Goal: Task Accomplishment & Management: Manage account settings

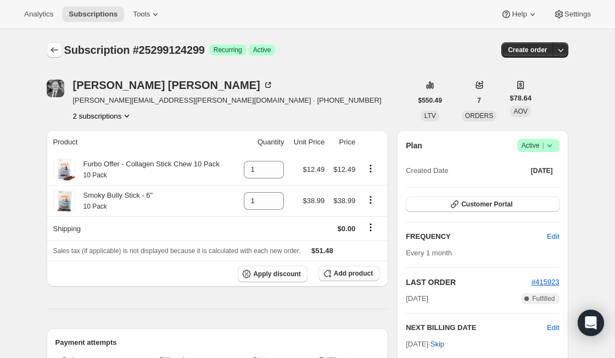
click at [58, 49] on icon "Subscriptions" at bounding box center [54, 49] width 11 height 11
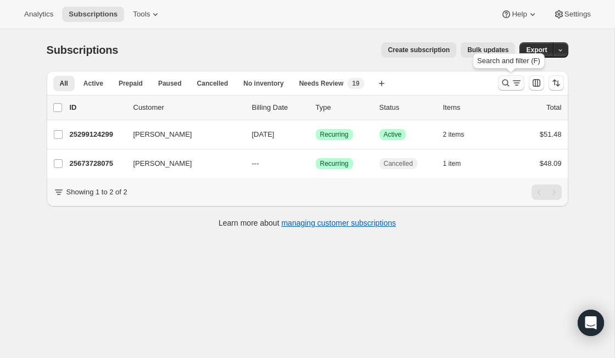
click at [506, 83] on icon "Search and filter results" at bounding box center [505, 82] width 11 height 11
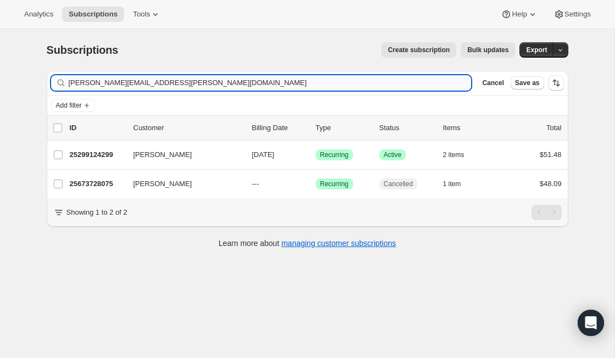
click at [161, 83] on input "[PERSON_NAME][EMAIL_ADDRESS][PERSON_NAME][DOMAIN_NAME]" at bounding box center [270, 82] width 403 height 15
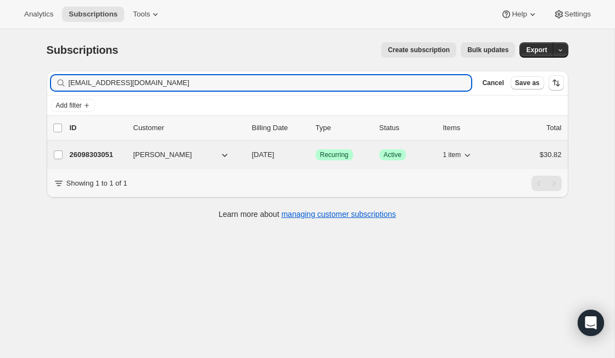
type input "[EMAIL_ADDRESS][DOMAIN_NAME]"
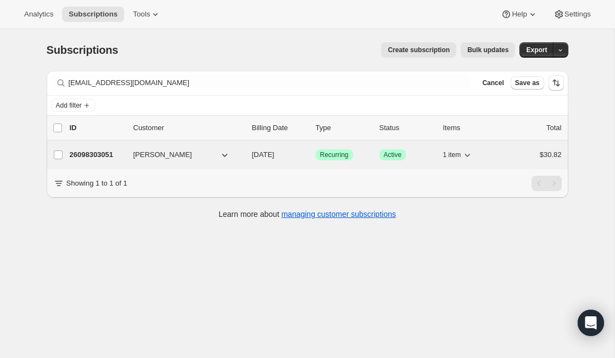
click at [112, 152] on p "26098303051" at bounding box center [97, 154] width 55 height 11
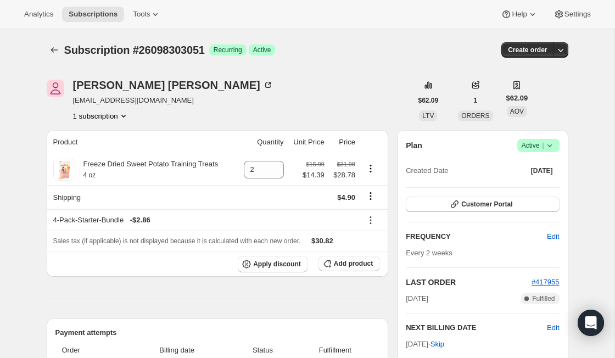
click at [551, 146] on icon at bounding box center [549, 145] width 4 height 3
click at [551, 192] on button "Cancel subscription" at bounding box center [534, 186] width 69 height 18
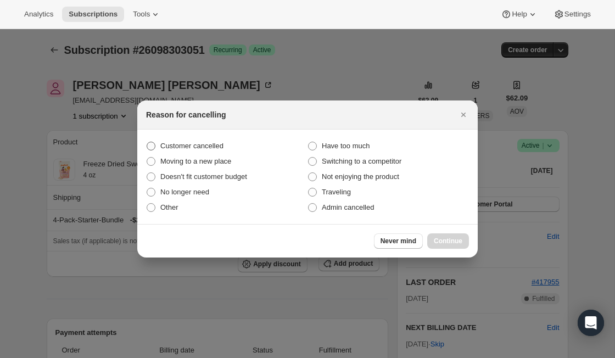
click at [224, 146] on span "Customer cancelled" at bounding box center [191, 146] width 63 height 8
click at [147, 142] on input "Customer cancelled" at bounding box center [147, 142] width 1 height 1
radio input "true"
click at [445, 243] on span "Continue" at bounding box center [448, 241] width 29 height 9
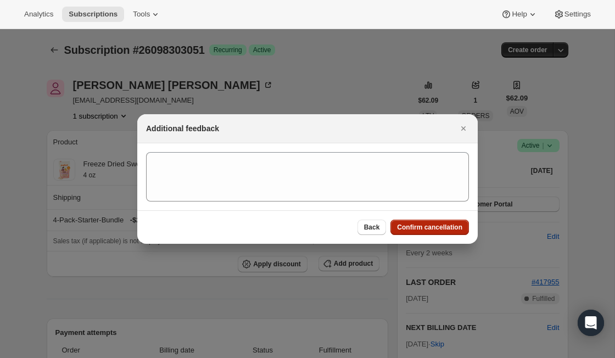
click at [438, 233] on button "Confirm cancellation" at bounding box center [430, 227] width 79 height 15
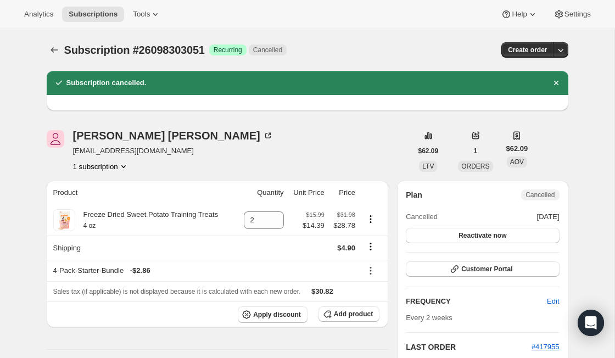
click at [65, 54] on span "Subscription #26098303051" at bounding box center [134, 50] width 141 height 12
click at [57, 51] on icon "Subscriptions" at bounding box center [54, 49] width 11 height 11
